Goal: Share content: Share content

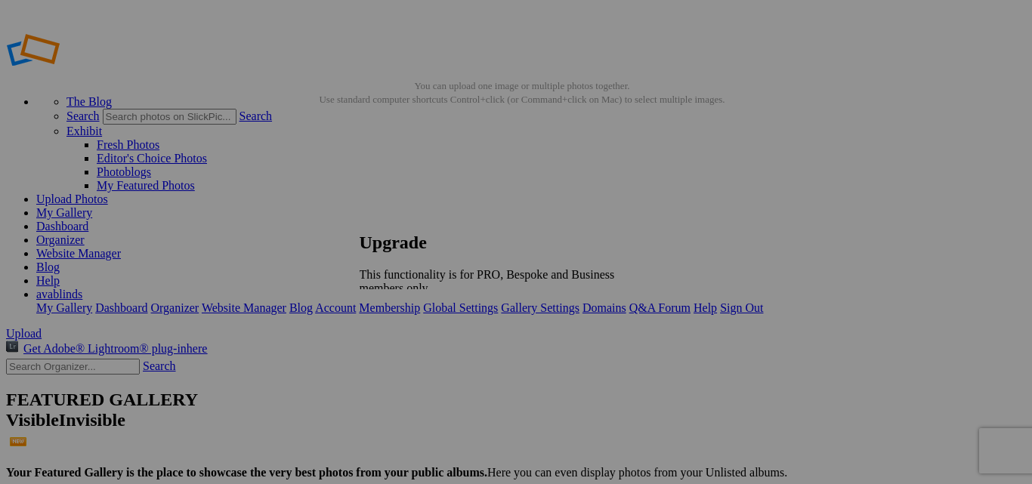
click at [662, 233] on h2 "Upgrade" at bounding box center [511, 243] width 302 height 20
click at [360, 218] on link at bounding box center [360, 218] width 0 height 0
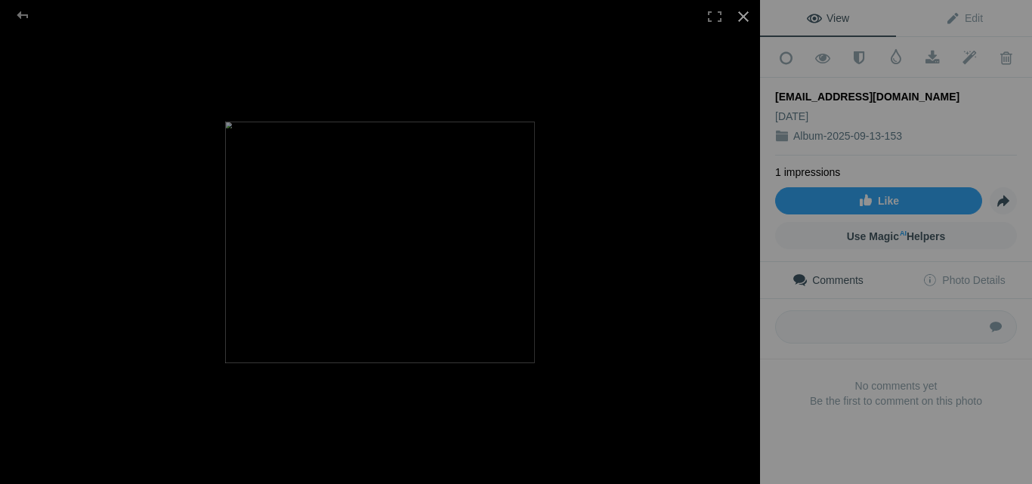
click at [736, 20] on div at bounding box center [743, 16] width 33 height 33
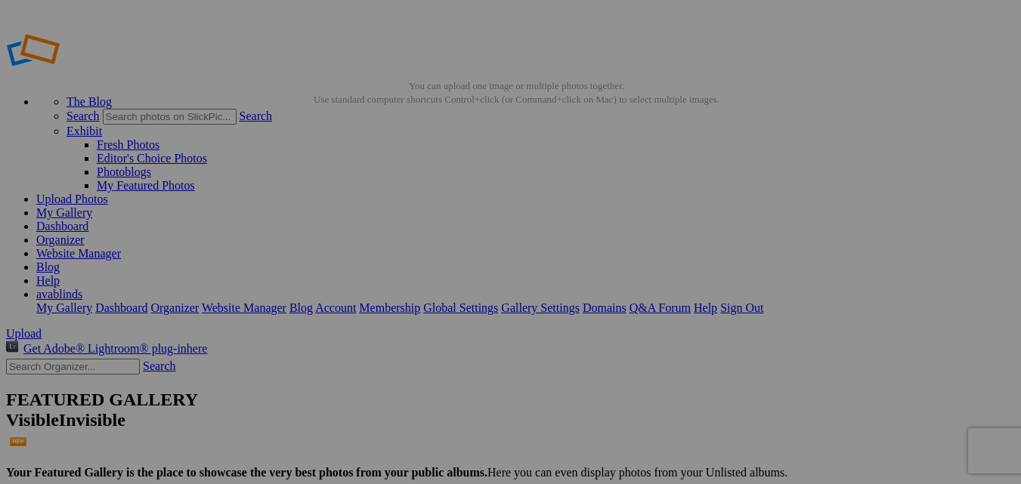
click at [108, 193] on link "Upload Photos" at bounding box center [72, 199] width 72 height 13
type input "Album-2025-09-13-154"
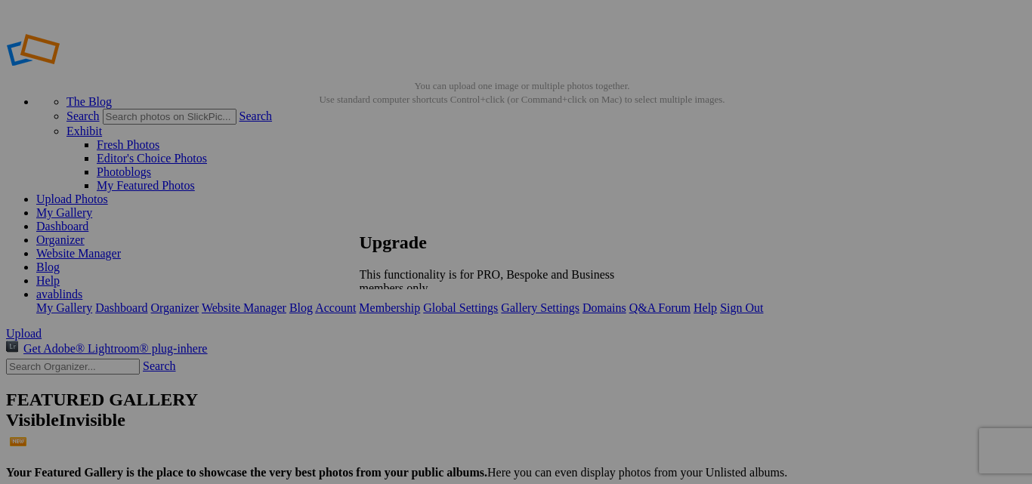
click at [360, 218] on link at bounding box center [360, 218] width 0 height 0
